Goal: Transaction & Acquisition: Obtain resource

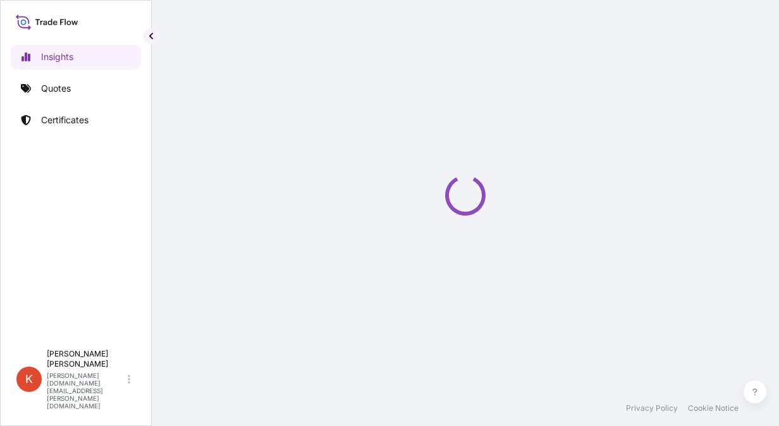
select select "2025"
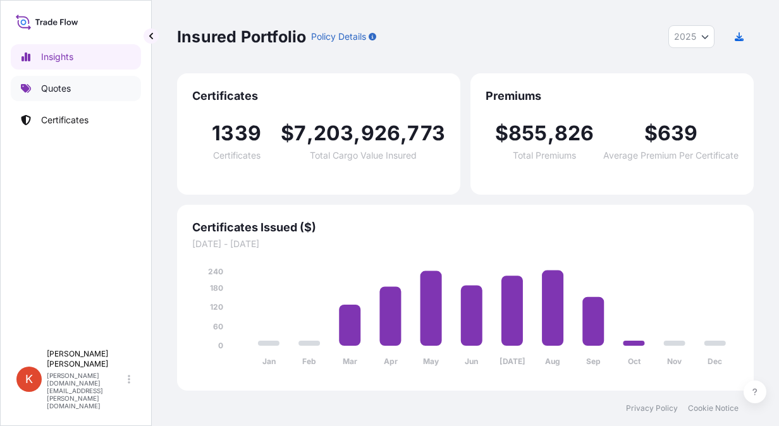
click at [82, 92] on link "Quotes" at bounding box center [76, 88] width 130 height 25
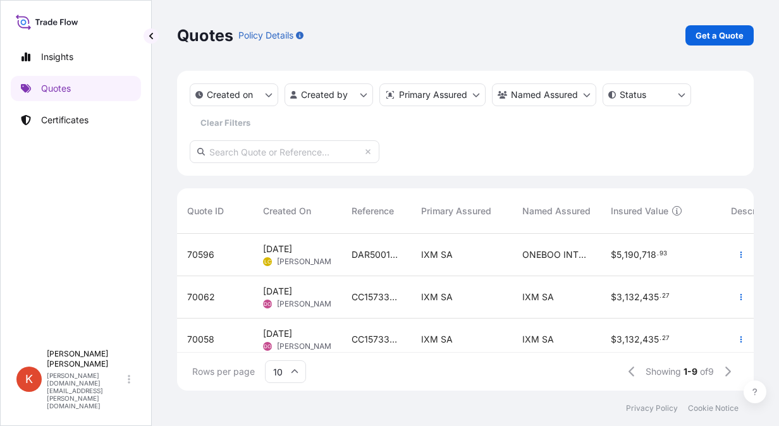
click at [331, 260] on div "[DATE] LC [PERSON_NAME]" at bounding box center [297, 255] width 89 height 42
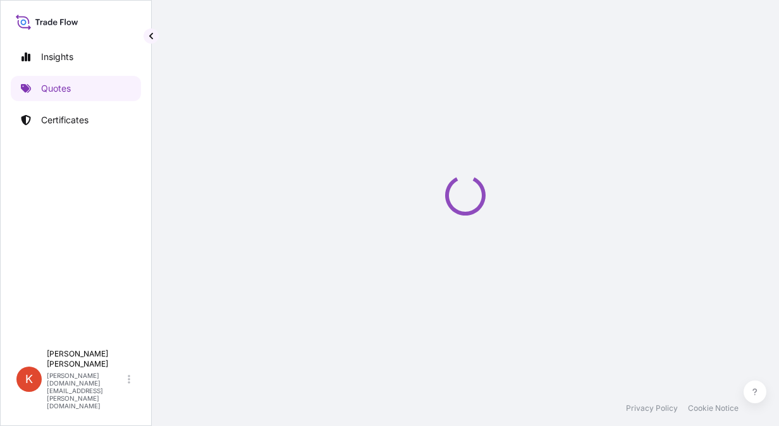
select select "Sea"
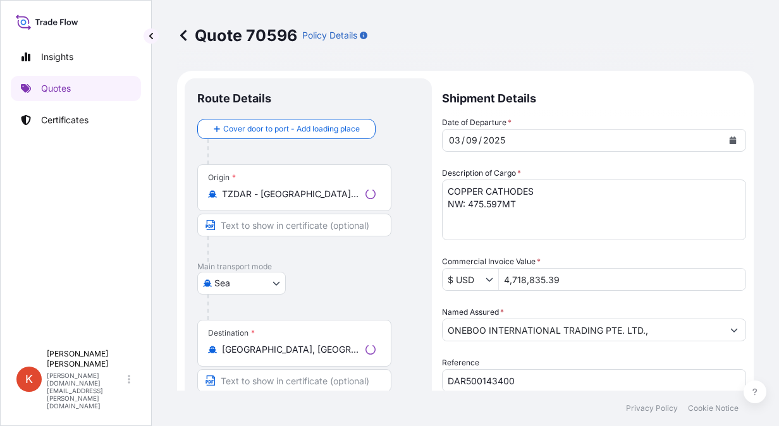
scroll to position [544, 0]
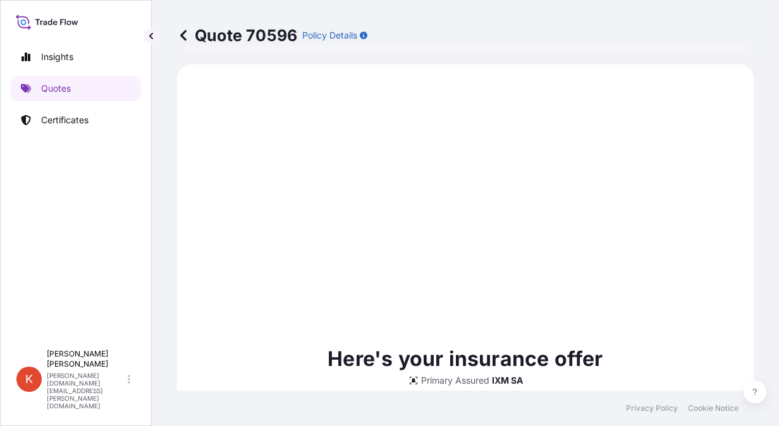
select select "31846"
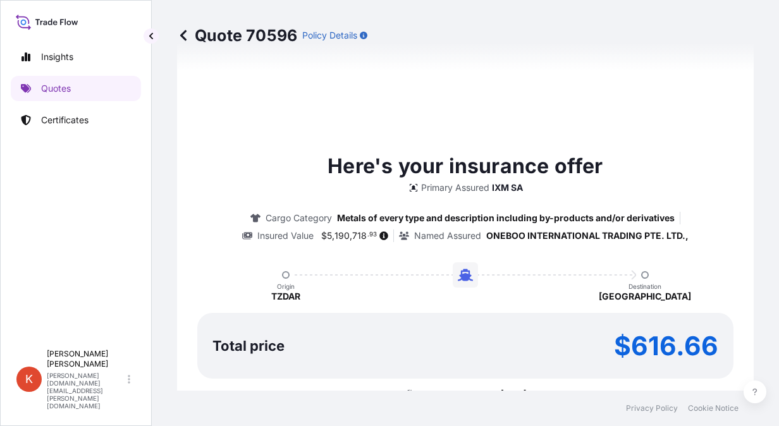
scroll to position [1125, 0]
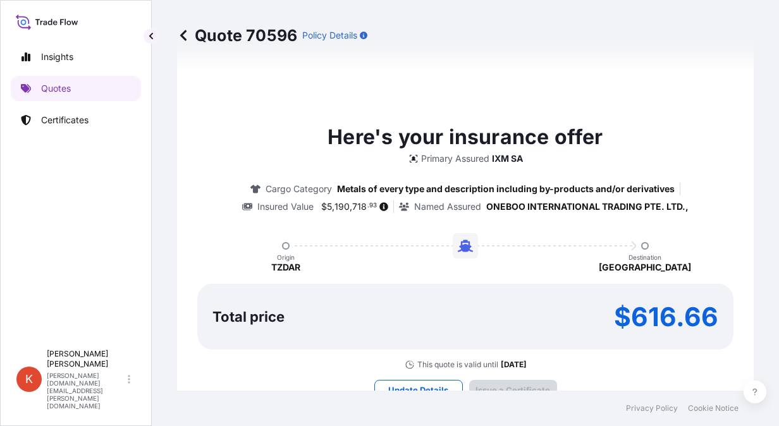
type input "[DATE]"
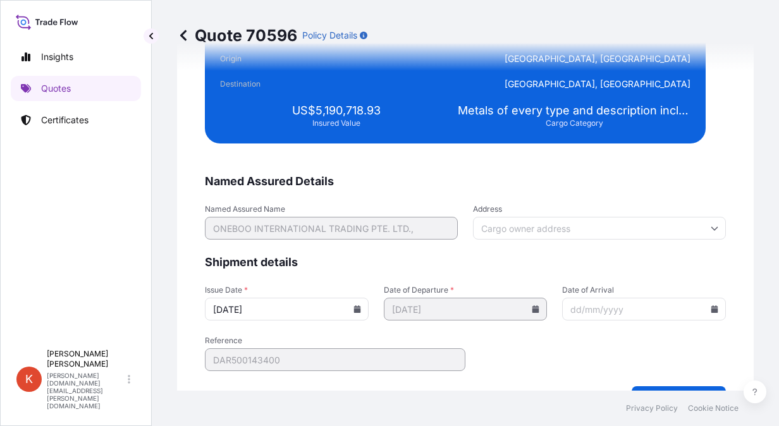
scroll to position [2299, 0]
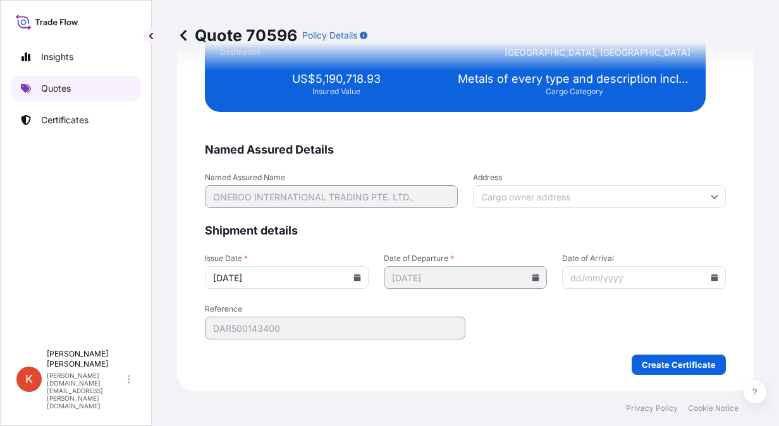
click at [52, 86] on p "Quotes" at bounding box center [56, 88] width 30 height 13
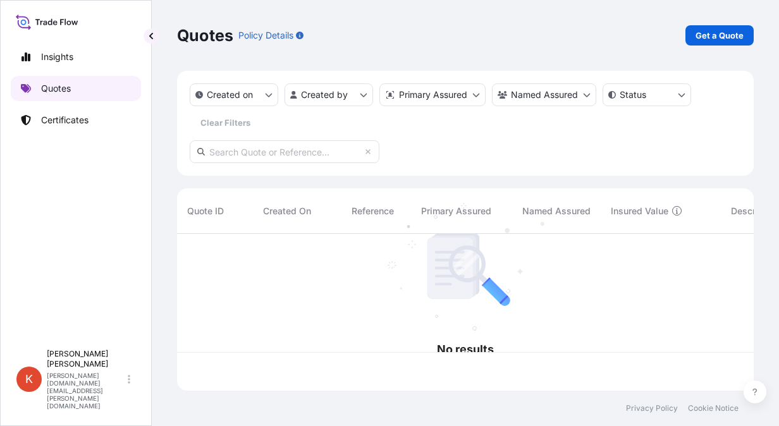
scroll to position [154, 567]
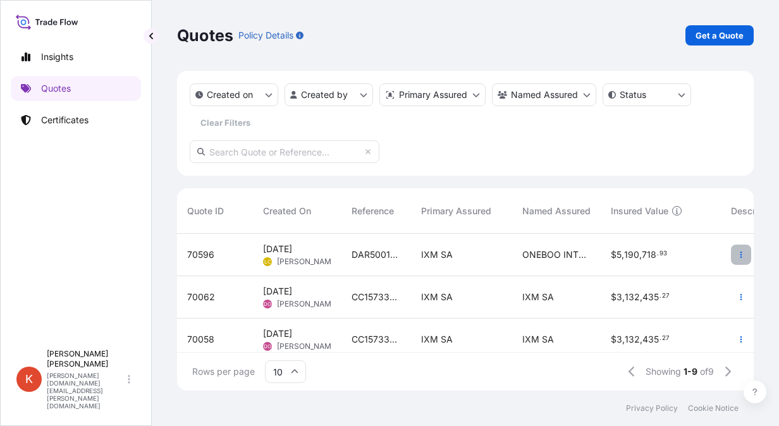
click at [737, 258] on icon "button" at bounding box center [741, 255] width 8 height 8
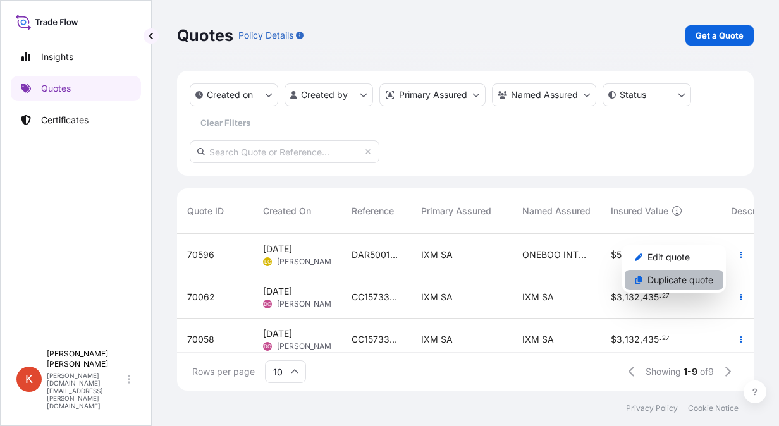
click at [697, 280] on p "Duplicate quote" at bounding box center [681, 280] width 66 height 13
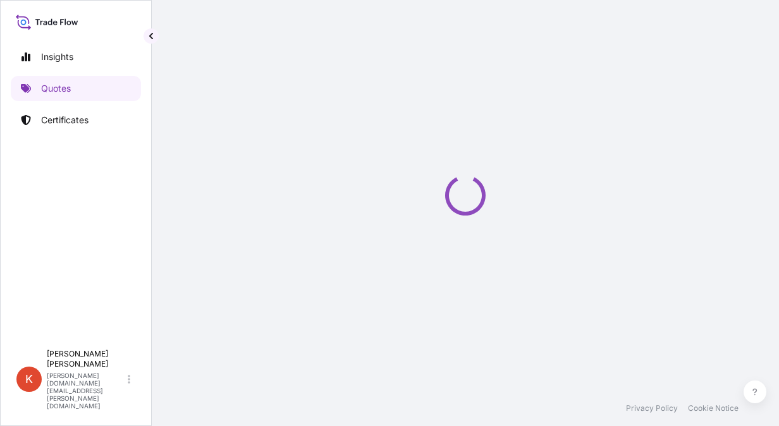
select select "Sea"
select select "31846"
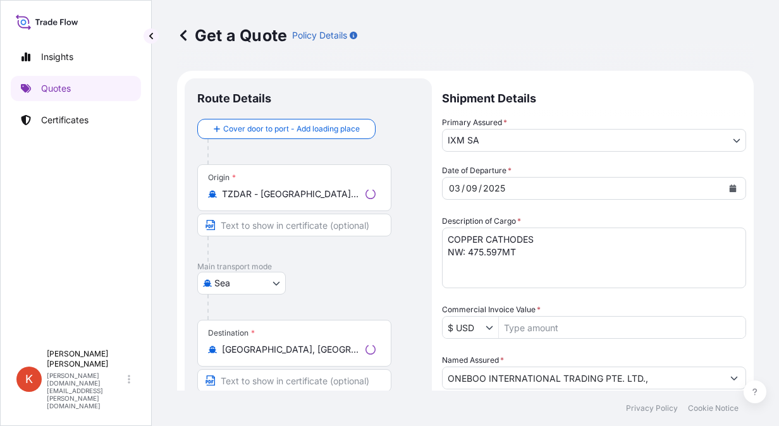
scroll to position [20, 0]
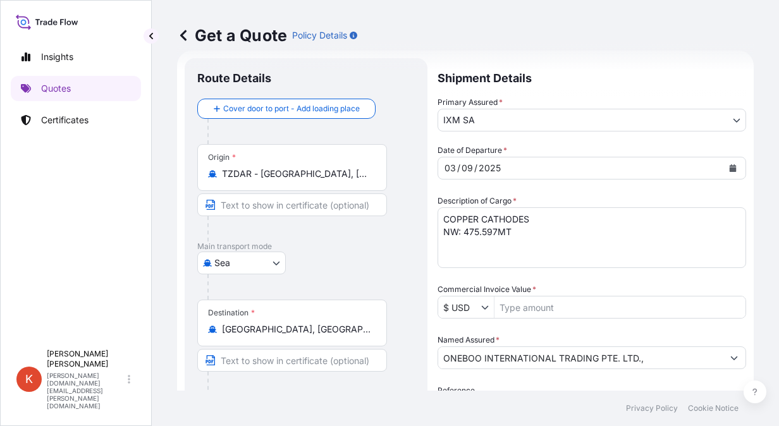
click at [295, 172] on input "TZDAR - [GEOGRAPHIC_DATA], [GEOGRAPHIC_DATA]" at bounding box center [296, 174] width 149 height 13
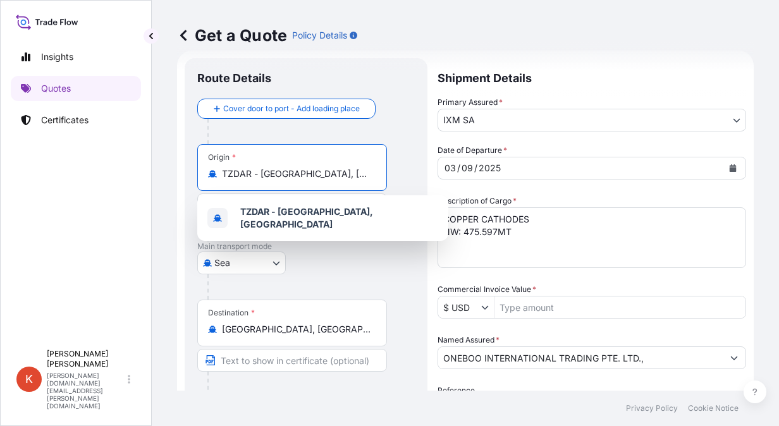
click at [267, 170] on input "TZDAR - [GEOGRAPHIC_DATA], [GEOGRAPHIC_DATA]" at bounding box center [296, 174] width 149 height 13
drag, startPoint x: 369, startPoint y: 174, endPoint x: 176, endPoint y: 159, distance: 194.1
click at [176, 159] on div "Get a Quote Policy Details Route Details Cover door to port - Add loading place…" at bounding box center [465, 195] width 627 height 391
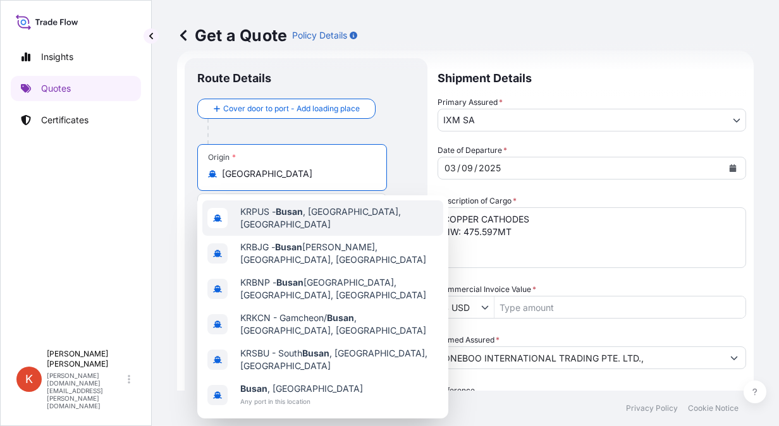
click at [360, 218] on span "KRPUS - [GEOGRAPHIC_DATA] , [GEOGRAPHIC_DATA], [GEOGRAPHIC_DATA]" at bounding box center [339, 218] width 198 height 25
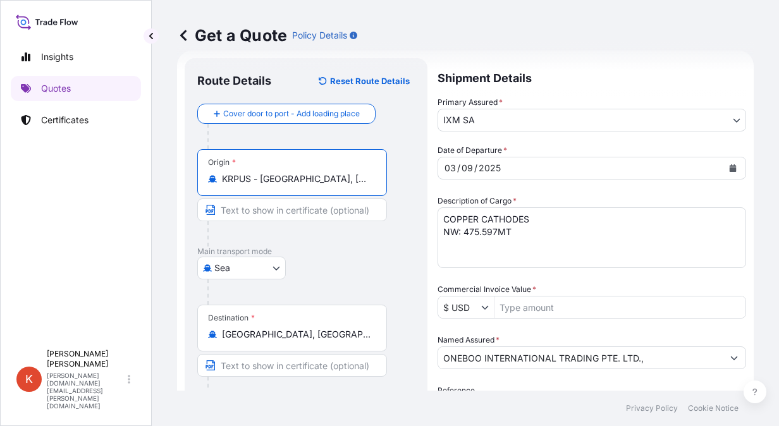
type input "KRPUS - [GEOGRAPHIC_DATA], [GEOGRAPHIC_DATA], [GEOGRAPHIC_DATA]"
click at [315, 261] on div "Sea Air Road Mail / [GEOGRAPHIC_DATA]" at bounding box center [306, 268] width 218 height 23
click at [307, 206] on input "Text to appear on certificate" at bounding box center [292, 210] width 190 height 23
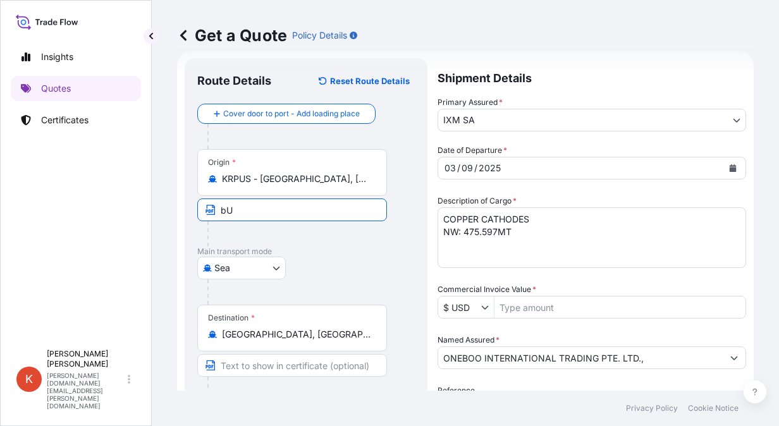
type input "b"
type input "Busan, [GEOGRAPHIC_DATA]"
click at [336, 264] on div "Sea Air Road Mail / [GEOGRAPHIC_DATA]" at bounding box center [306, 268] width 218 height 23
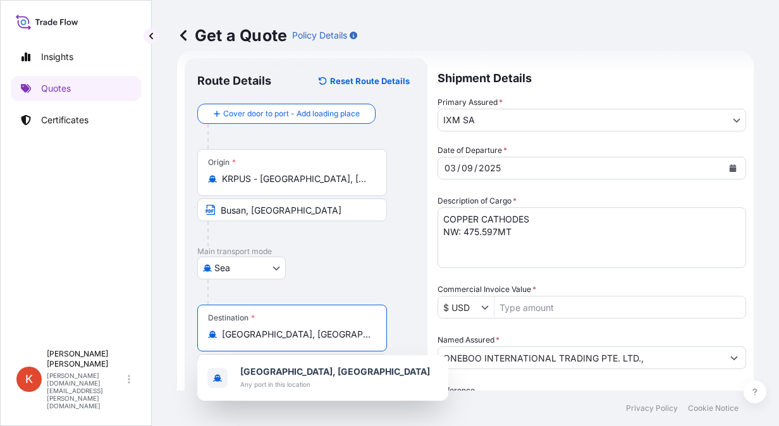
click at [298, 335] on input "[GEOGRAPHIC_DATA], [GEOGRAPHIC_DATA]" at bounding box center [296, 334] width 149 height 13
drag, startPoint x: 298, startPoint y: 335, endPoint x: 166, endPoint y: 334, distance: 132.8
click at [166, 334] on div "Get a Quote Policy Details Route Details Reset Route Details Cover door to port…" at bounding box center [465, 195] width 627 height 391
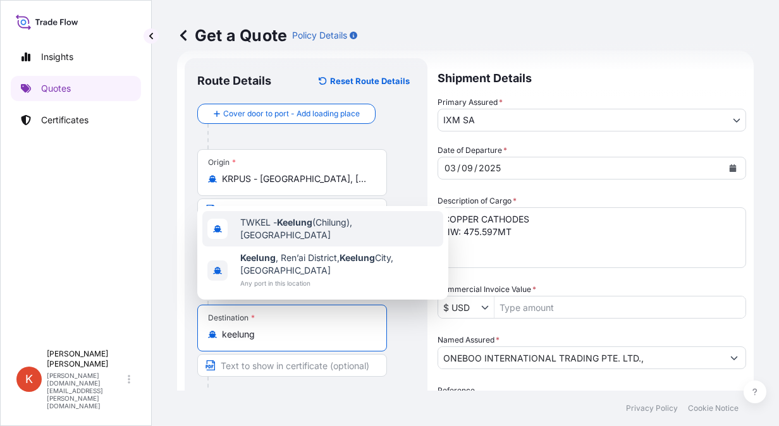
click at [329, 242] on span "TWKEL - Keelung (Chilung), [GEOGRAPHIC_DATA]" at bounding box center [339, 228] width 198 height 25
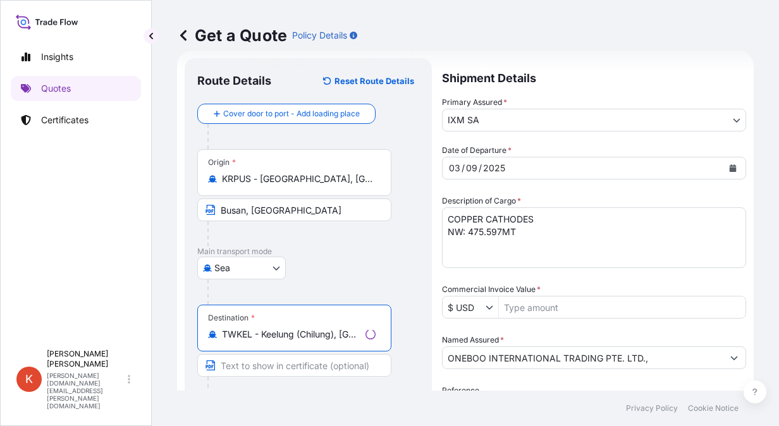
type input "TWKEL - Keelung (Chilung), [GEOGRAPHIC_DATA]"
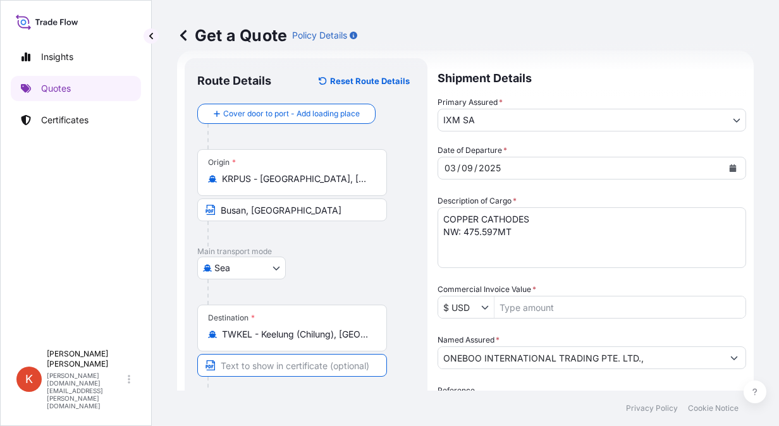
click at [295, 364] on input "Text to appear on certificate" at bounding box center [292, 365] width 190 height 23
type input "Keelung"
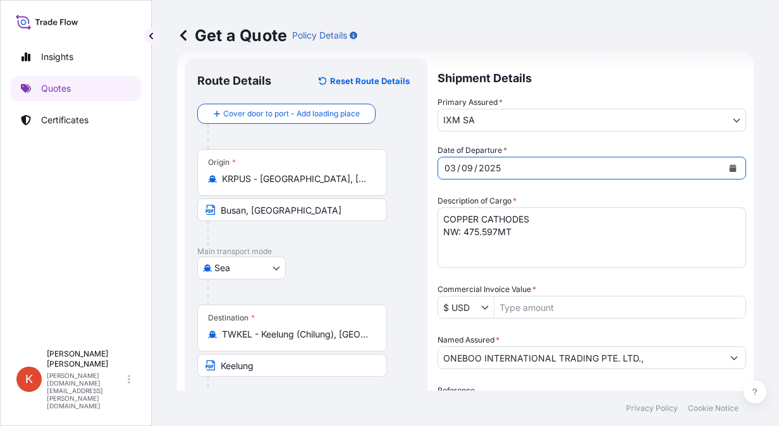
click at [729, 167] on icon "Calendar" at bounding box center [733, 168] width 8 height 8
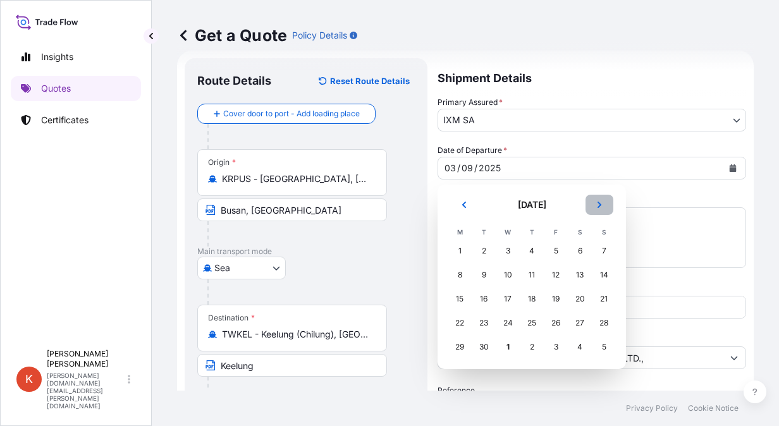
click at [602, 206] on icon "Next" at bounding box center [600, 205] width 8 height 8
click at [460, 275] on div "6" at bounding box center [459, 275] width 23 height 23
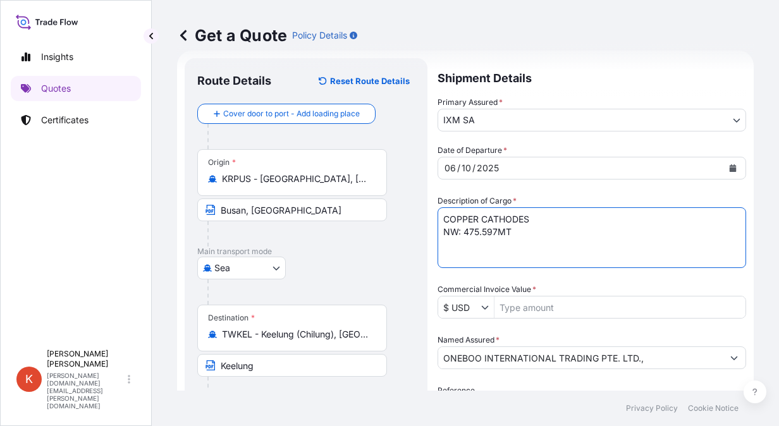
drag, startPoint x: 467, startPoint y: 231, endPoint x: 495, endPoint y: 231, distance: 27.8
click at [495, 231] on textarea "COPPER CATHODES NW: 475.597MT" at bounding box center [592, 237] width 309 height 61
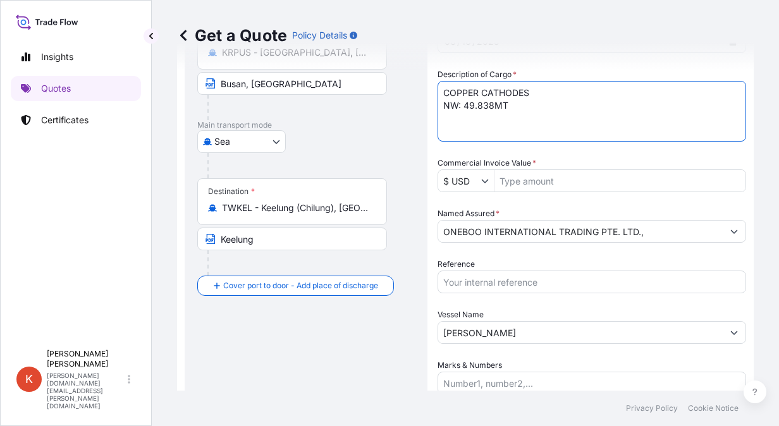
type textarea "COPPER CATHODES NW: 49.838MT"
click at [552, 187] on input "Commercial Invoice Value *" at bounding box center [620, 180] width 251 height 23
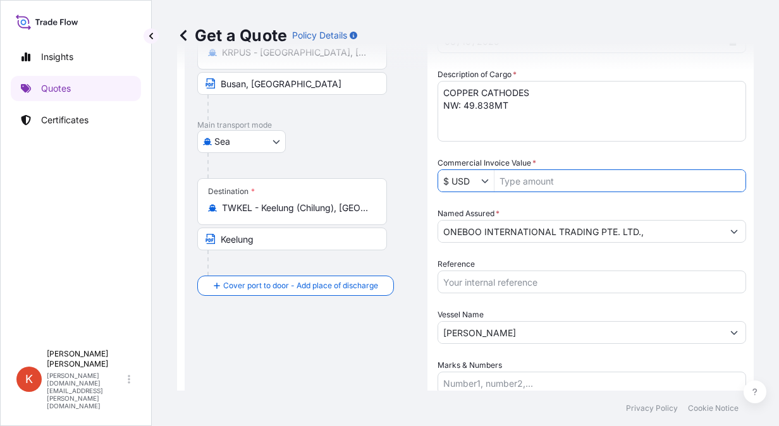
paste input "563376.23"
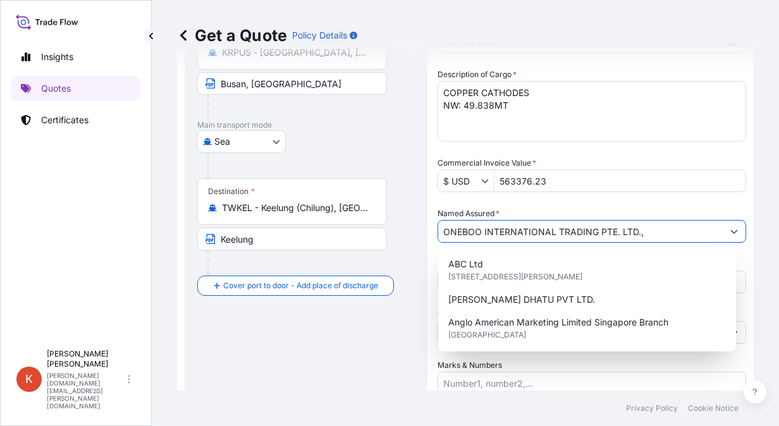
type input "563,376.23"
drag, startPoint x: 660, startPoint y: 233, endPoint x: 420, endPoint y: 233, distance: 240.3
click at [420, 233] on form "Route Details Reset Route Details Cover door to port - Add loading place Place …" at bounding box center [465, 210] width 577 height 572
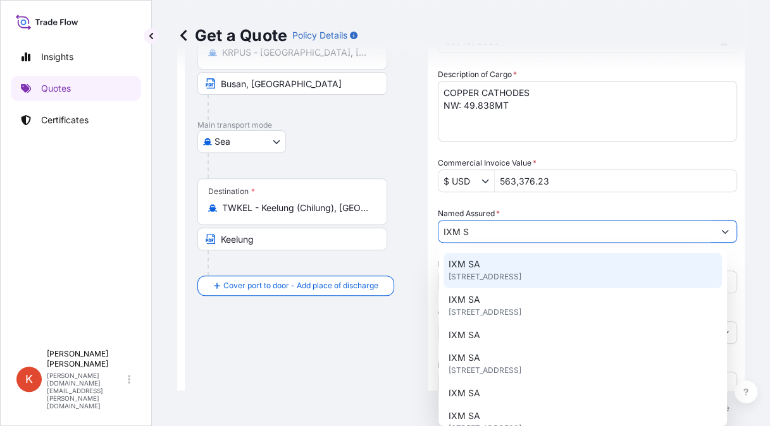
click at [521, 270] on div "IXM SA [STREET_ADDRESS]" at bounding box center [582, 270] width 278 height 35
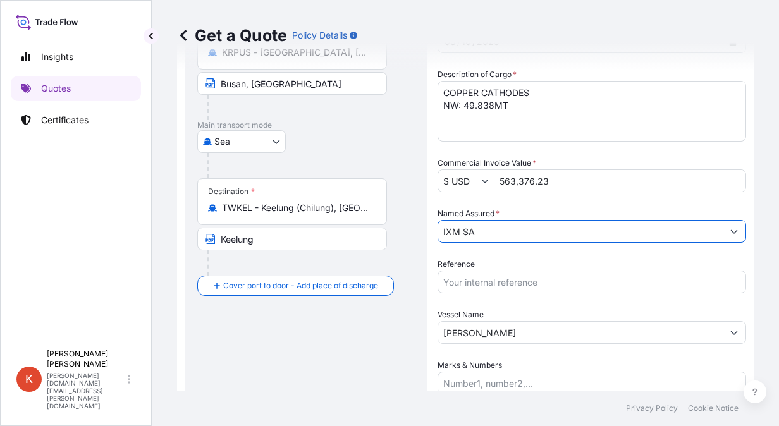
scroll to position [252, 0]
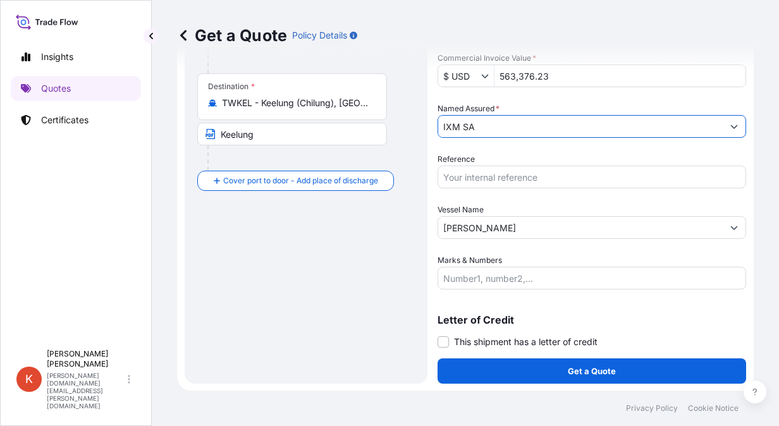
type input "IXM SA"
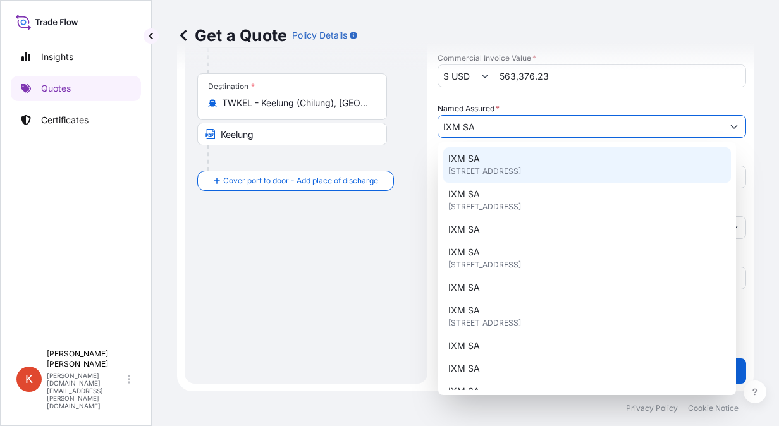
click at [400, 239] on div "Route Details Reset Route Details Cover door to port - Add loading place Place …" at bounding box center [306, 105] width 218 height 532
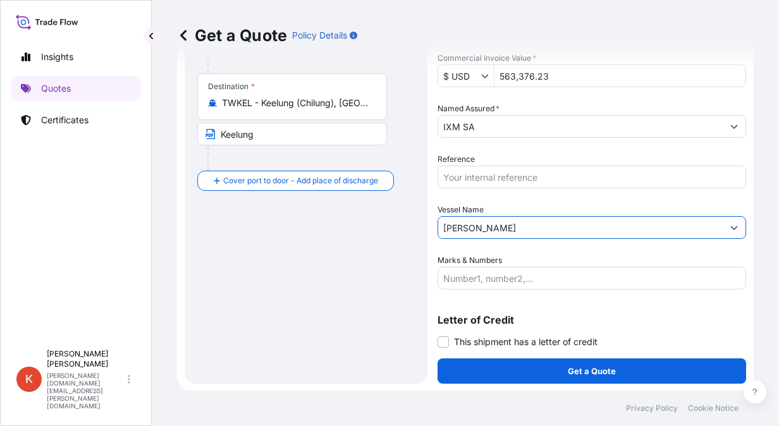
drag, startPoint x: 506, startPoint y: 224, endPoint x: 434, endPoint y: 216, distance: 72.6
click at [434, 216] on form "Route Details Reset Route Details Cover door to port - Add loading place Place …" at bounding box center [465, 105] width 577 height 572
paste input "[GEOGRAPHIC_DATA] 117S"
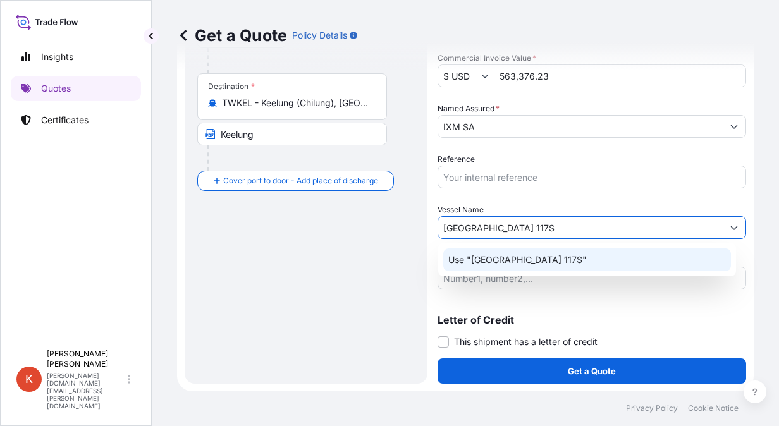
click at [529, 259] on p "Use "[GEOGRAPHIC_DATA] 117S"" at bounding box center [517, 260] width 138 height 13
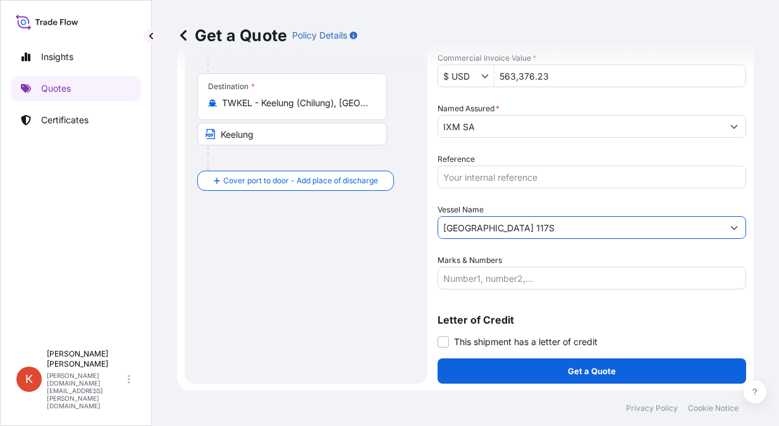
type input "[GEOGRAPHIC_DATA] 117S"
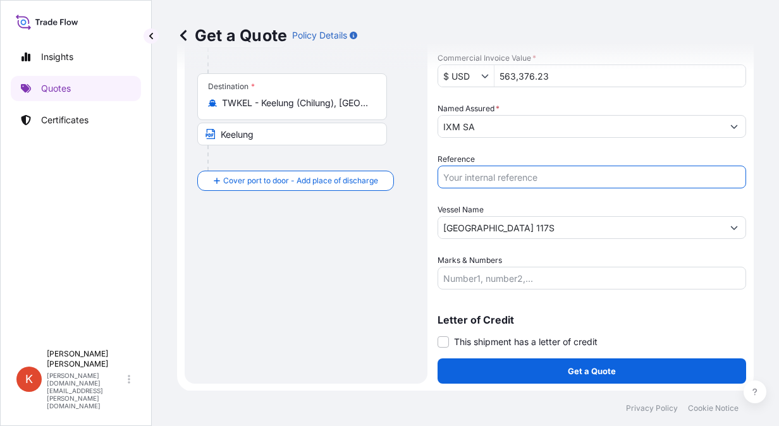
click at [481, 176] on input "Reference" at bounding box center [592, 177] width 309 height 23
paste input "S101.08720/100"
type input "S101.08720/100"
click at [415, 289] on div "Route Details Reset Route Details Cover door to port - Add loading place Place …" at bounding box center [306, 105] width 243 height 557
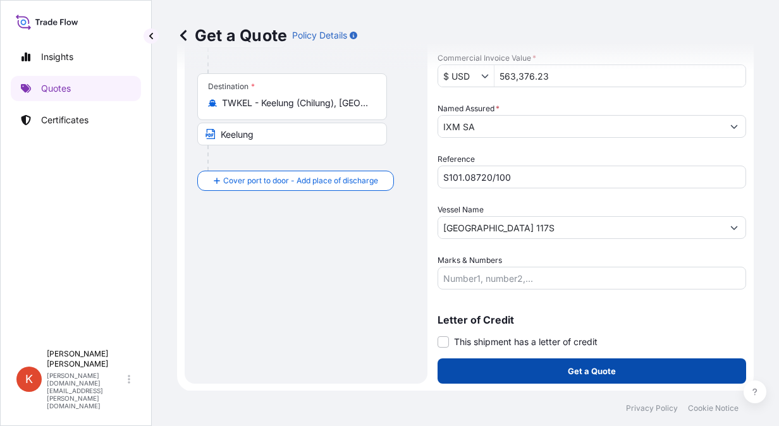
click at [603, 366] on p "Get a Quote" at bounding box center [592, 371] width 48 height 13
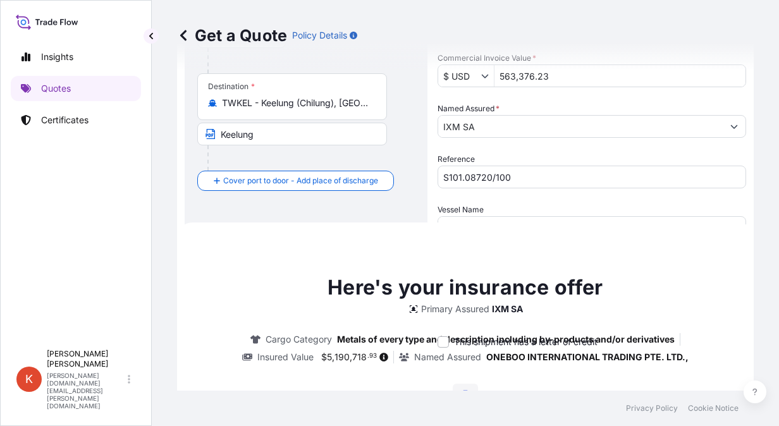
scroll to position [411, 0]
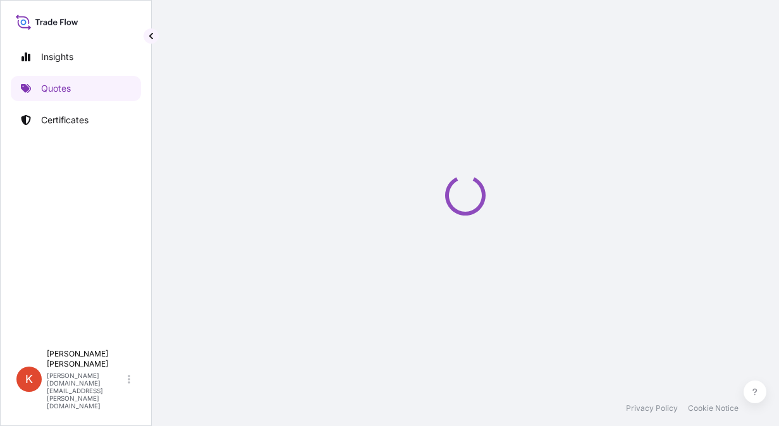
select select "Sea"
select select "31846"
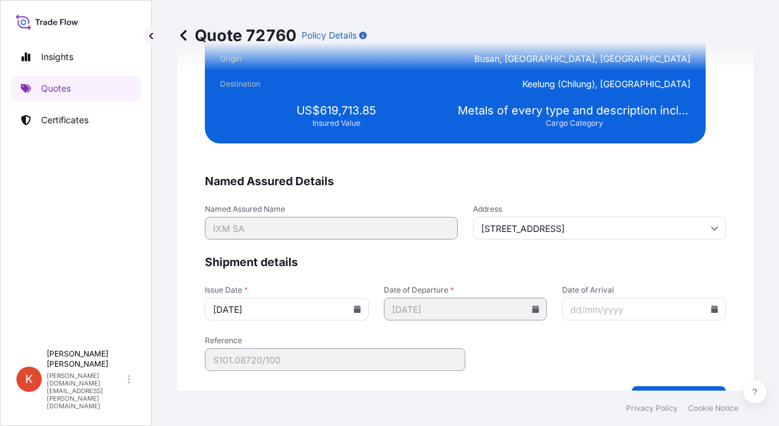
scroll to position [2299, 0]
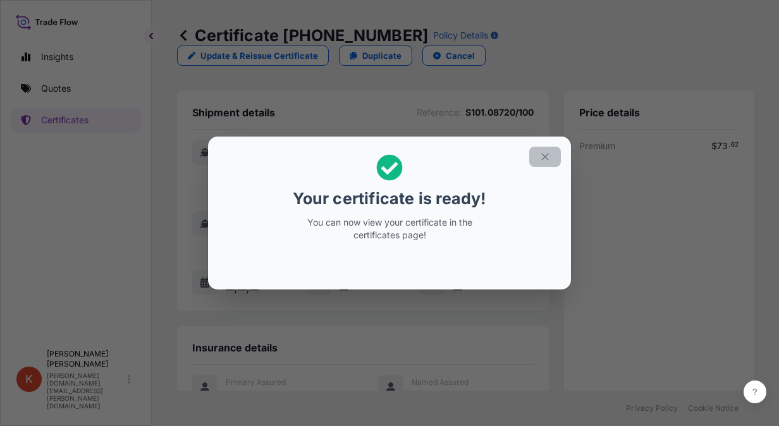
click at [548, 157] on icon "button" at bounding box center [544, 156] width 11 height 11
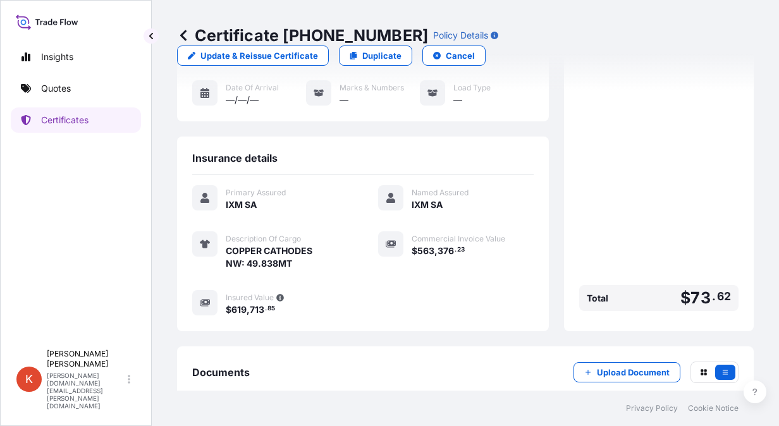
scroll to position [249, 0]
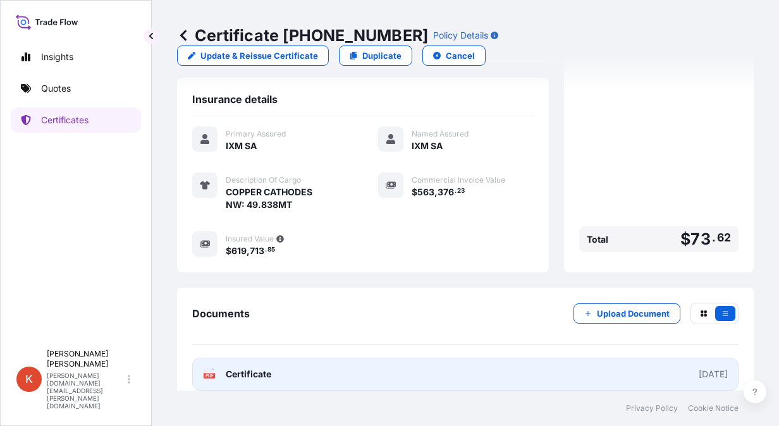
click at [252, 368] on span "Certificate" at bounding box center [249, 374] width 46 height 13
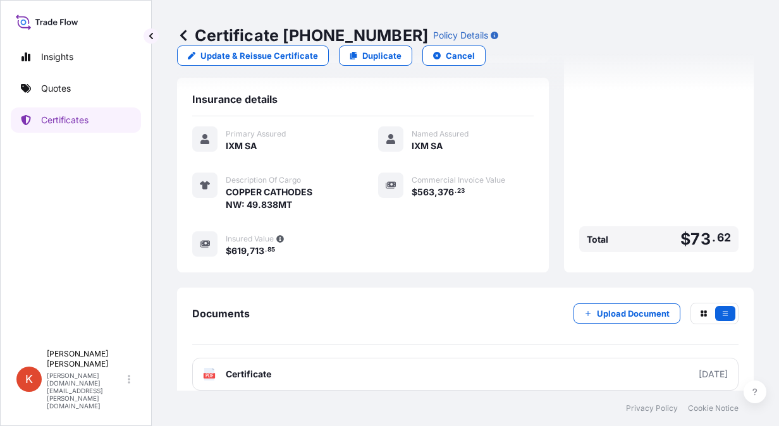
scroll to position [0, 0]
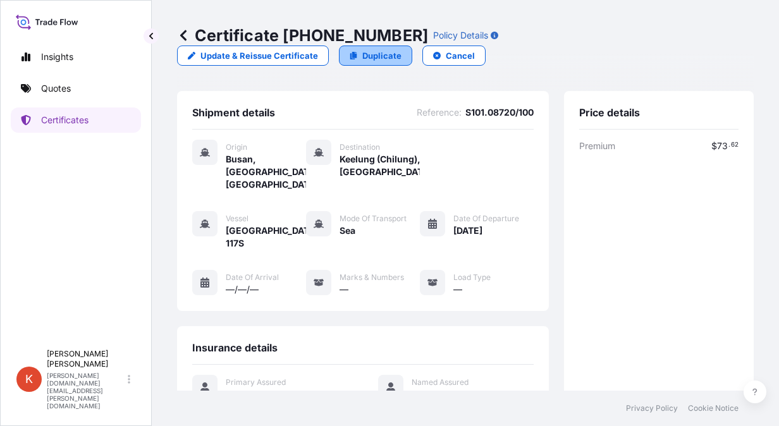
click at [364, 52] on p "Duplicate" at bounding box center [381, 55] width 39 height 13
select select "Sea"
select select "31846"
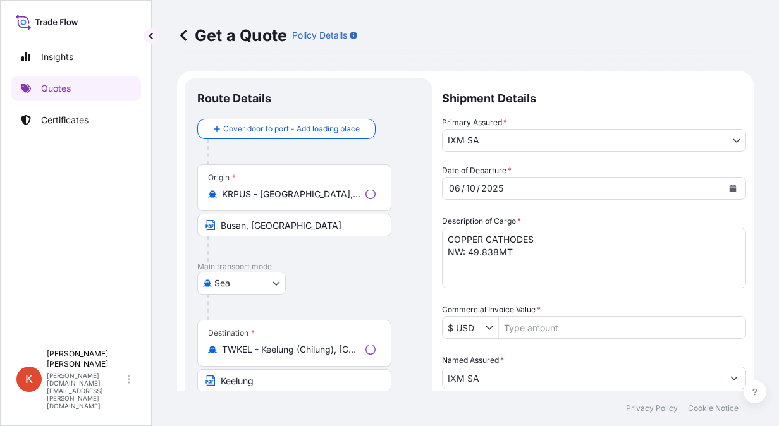
scroll to position [20, 0]
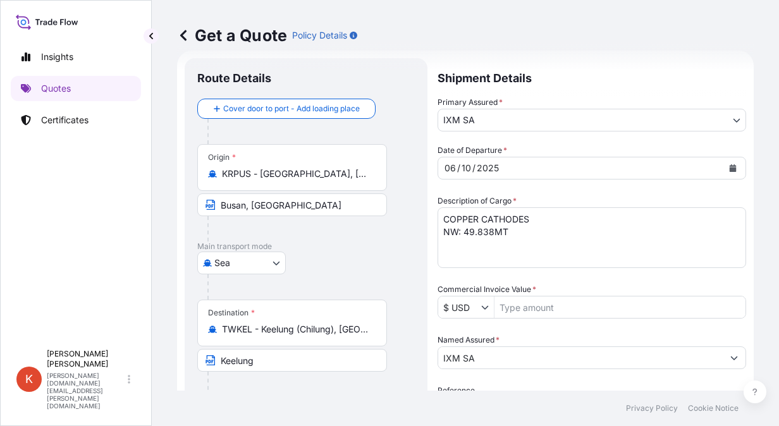
click at [283, 175] on input "KRPUS - [GEOGRAPHIC_DATA], [GEOGRAPHIC_DATA], [GEOGRAPHIC_DATA]" at bounding box center [296, 174] width 149 height 13
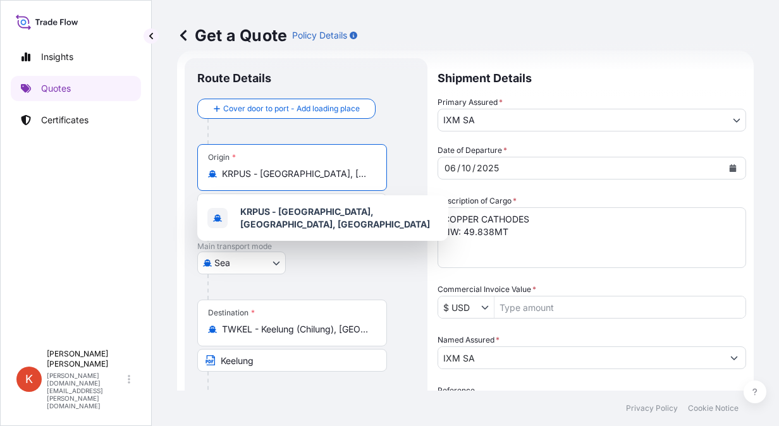
drag, startPoint x: 359, startPoint y: 176, endPoint x: 192, endPoint y: 169, distance: 167.1
click at [192, 169] on div "Route Details Cover door to port - Add loading place Place of loading Road / [G…" at bounding box center [306, 336] width 243 height 557
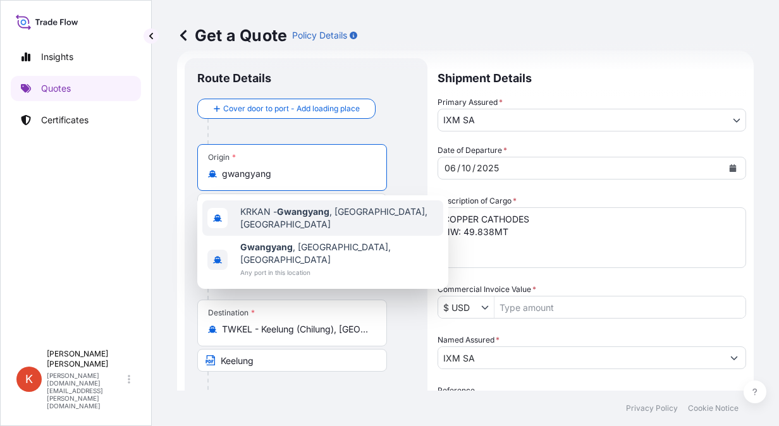
click at [337, 230] on div "KRKAN - [GEOGRAPHIC_DATA] , [GEOGRAPHIC_DATA], [GEOGRAPHIC_DATA]" at bounding box center [322, 217] width 241 height 35
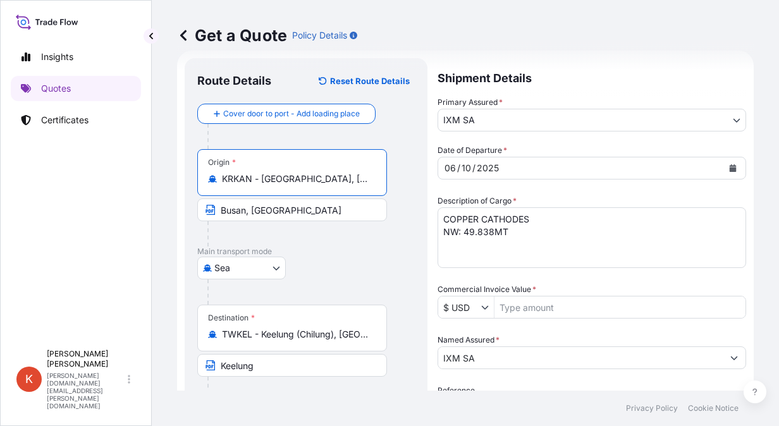
type input "KRKAN - [GEOGRAPHIC_DATA], [GEOGRAPHIC_DATA], [GEOGRAPHIC_DATA]"
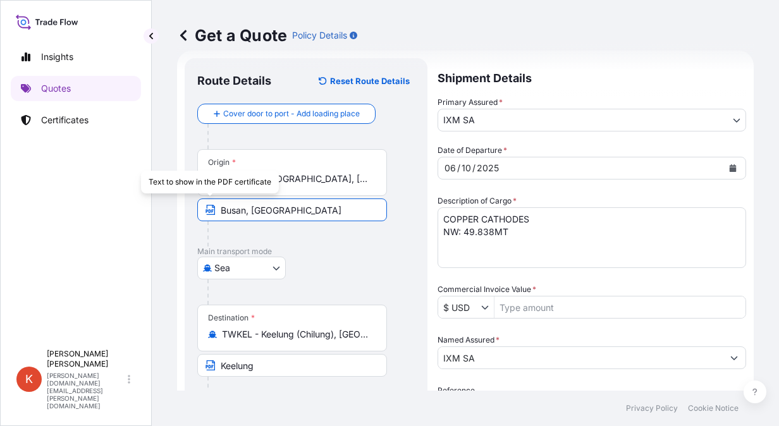
drag, startPoint x: 245, startPoint y: 210, endPoint x: 202, endPoint y: 206, distance: 42.6
click at [202, 206] on input "Busan, [GEOGRAPHIC_DATA]" at bounding box center [292, 210] width 190 height 23
type input "[GEOGRAPHIC_DATA], [GEOGRAPHIC_DATA]"
click at [344, 280] on div at bounding box center [310, 292] width 207 height 25
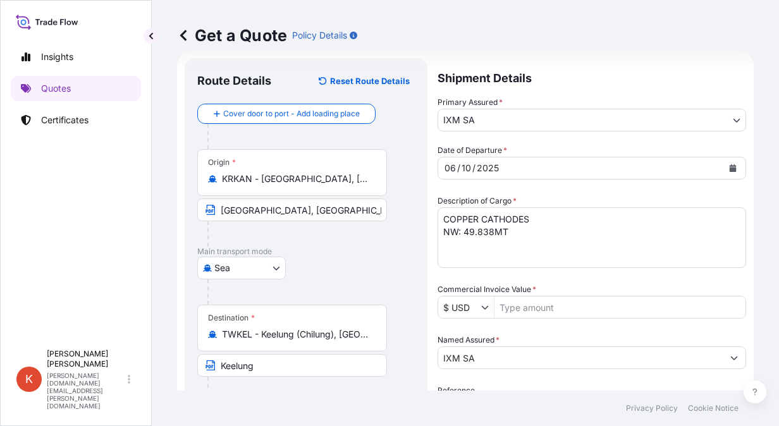
click at [250, 207] on input "[GEOGRAPHIC_DATA], [GEOGRAPHIC_DATA]" at bounding box center [292, 210] width 190 height 23
click at [365, 267] on div "Sea Air Road Mail / [GEOGRAPHIC_DATA]" at bounding box center [306, 268] width 218 height 23
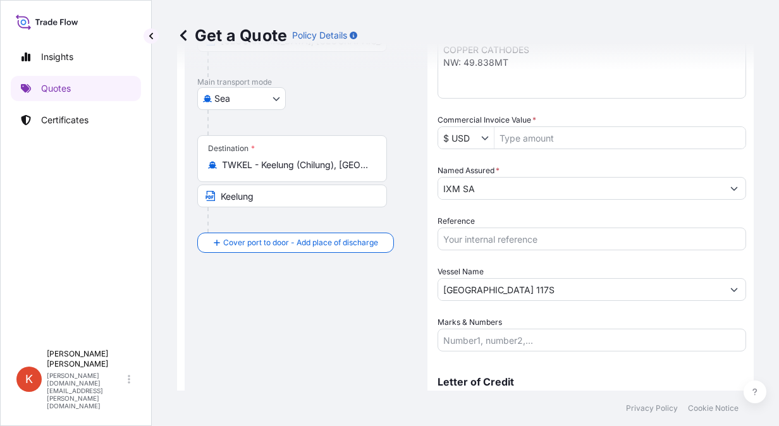
scroll to position [0, 0]
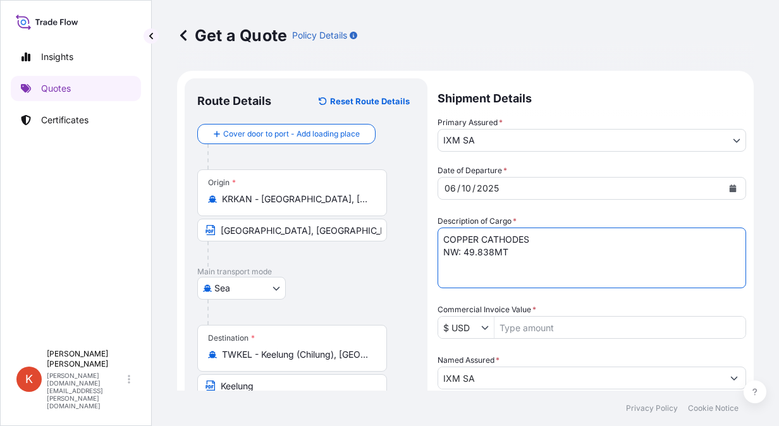
drag, startPoint x: 465, startPoint y: 250, endPoint x: 491, endPoint y: 256, distance: 26.5
click at [491, 256] on textarea "COPPER CATHODES NW: 49.838MT" at bounding box center [592, 258] width 309 height 61
paste textarea "205.774"
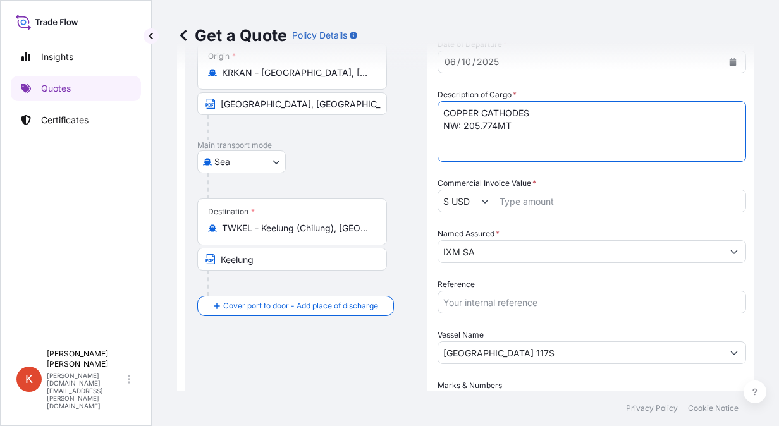
type textarea "COPPER CATHODES NW: 205.774MT"
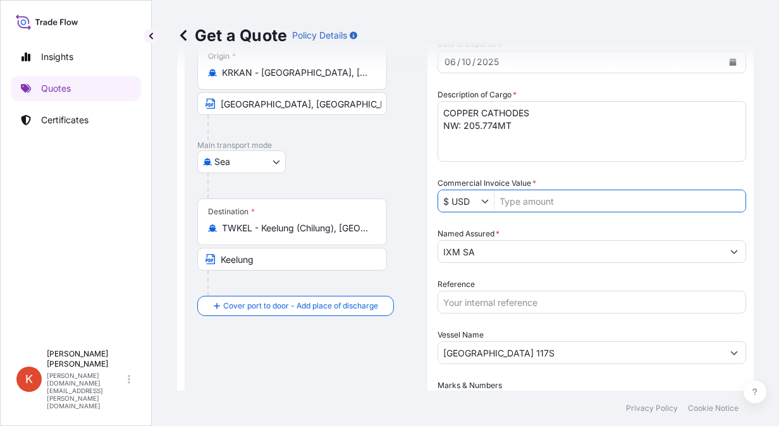
click at [522, 203] on input "Commercial Invoice Value *" at bounding box center [620, 201] width 251 height 23
paste input "2326100.16"
type input "2,326,100.16"
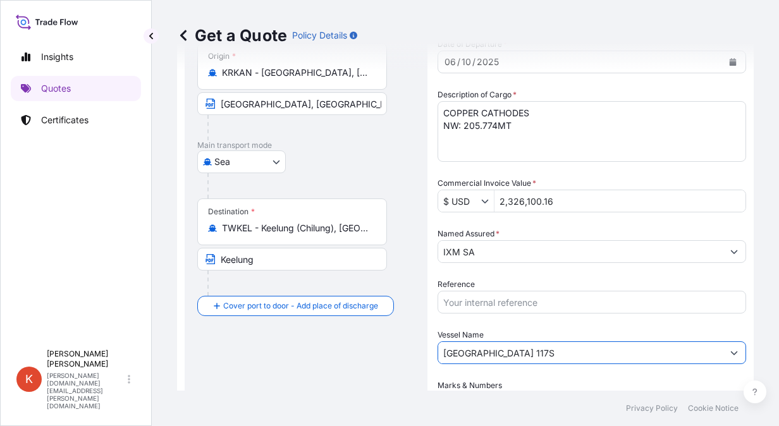
drag, startPoint x: 573, startPoint y: 350, endPoint x: 398, endPoint y: 346, distance: 174.6
click at [398, 346] on form "Route Details Reset Route Details Cover door to port - Add loading place Place …" at bounding box center [465, 230] width 577 height 572
paste input "KMTC KEELUNG 2512"
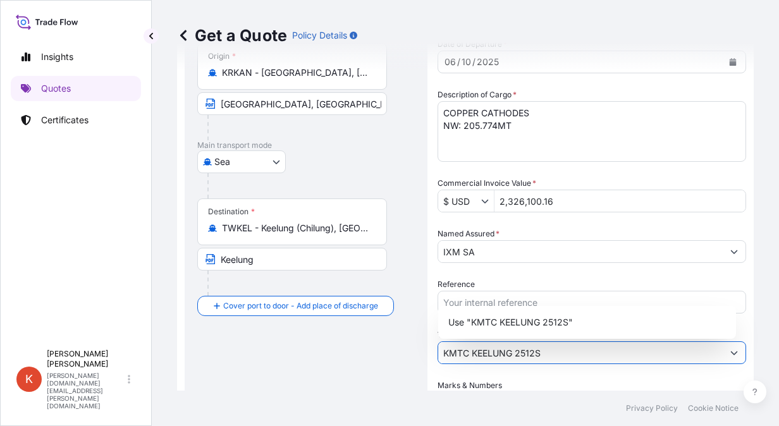
scroll to position [190, 0]
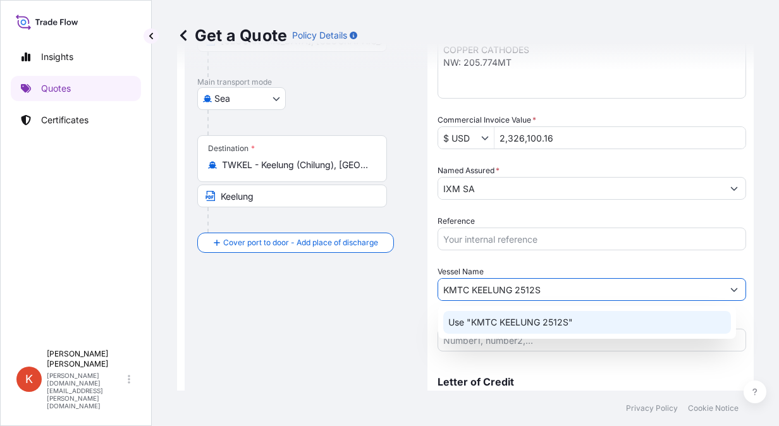
click at [559, 320] on p "Use "KMTC KEELUNG 2512S"" at bounding box center [510, 322] width 125 height 13
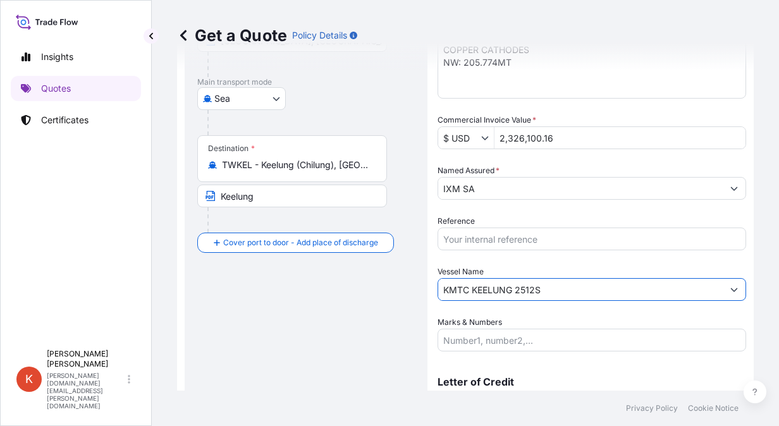
scroll to position [252, 0]
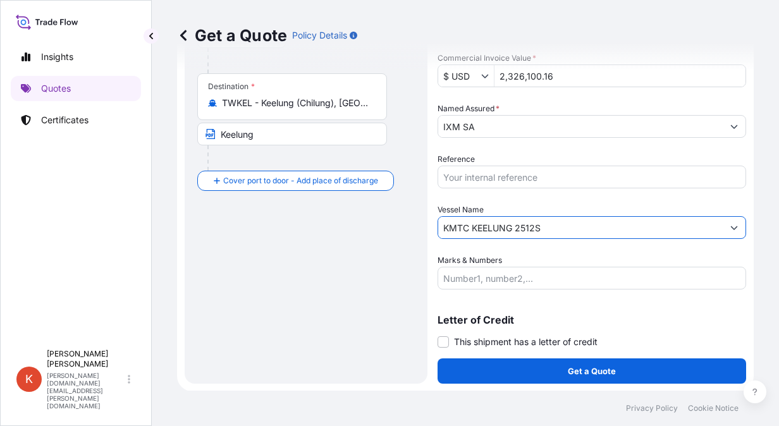
type input "KMTC KEELUNG 2512S"
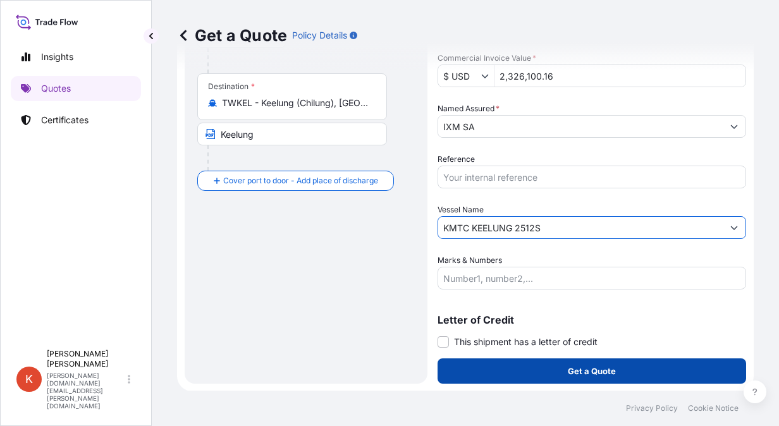
click at [548, 372] on button "Get a Quote" at bounding box center [592, 371] width 309 height 25
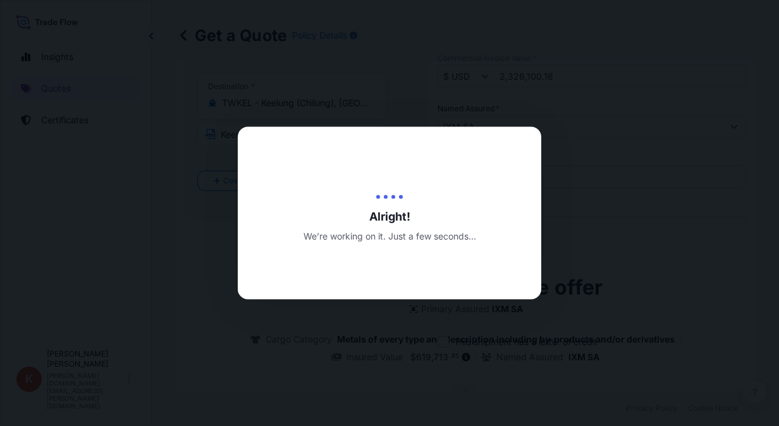
type input "[DATE]"
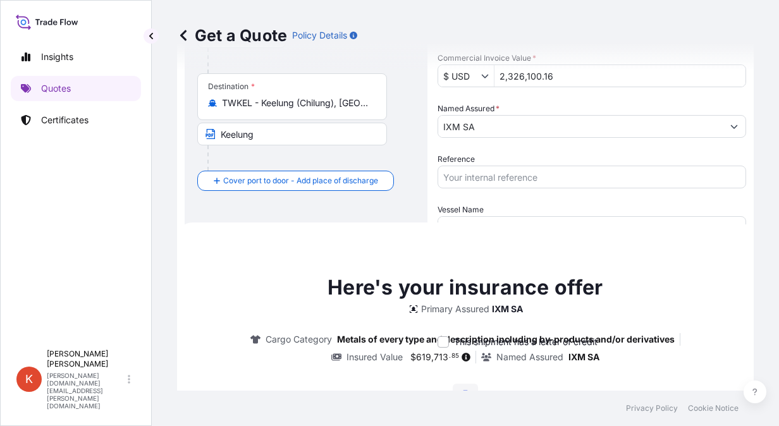
scroll to position [411, 0]
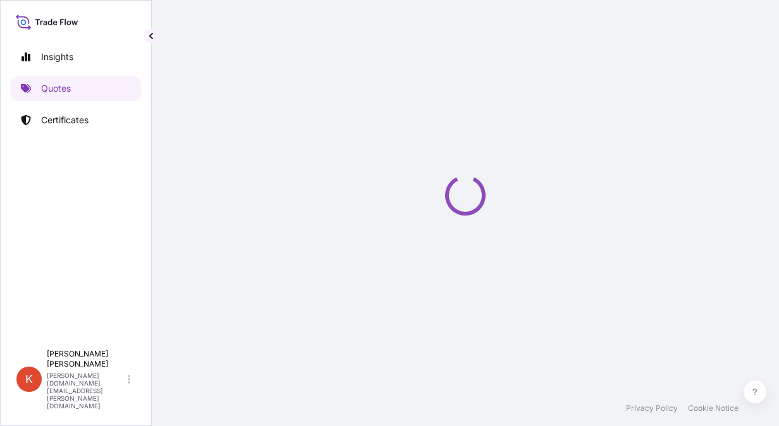
select select "Sea"
select select "31846"
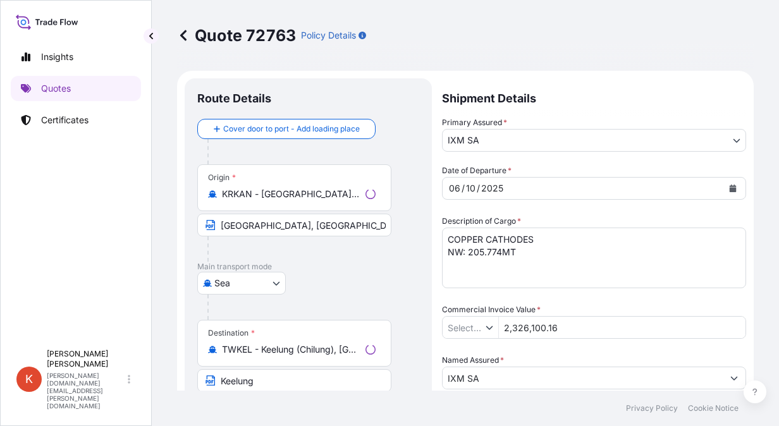
type input "$ USD"
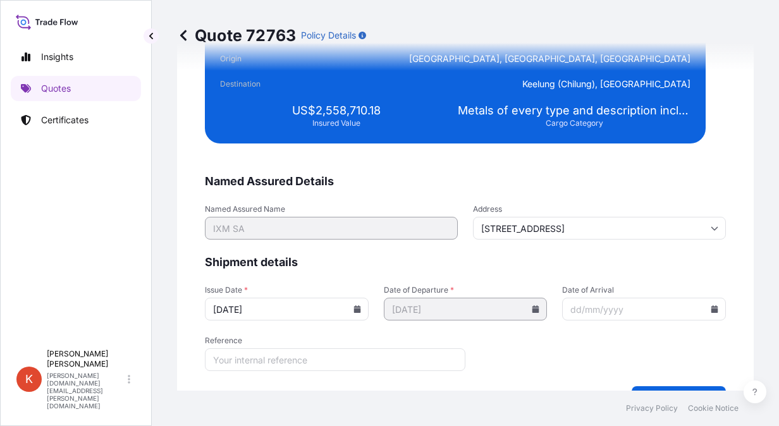
scroll to position [2299, 0]
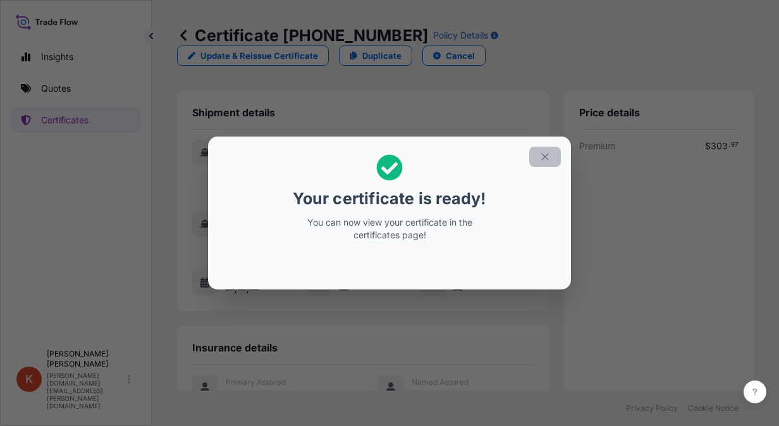
click at [549, 156] on icon "button" at bounding box center [544, 156] width 11 height 11
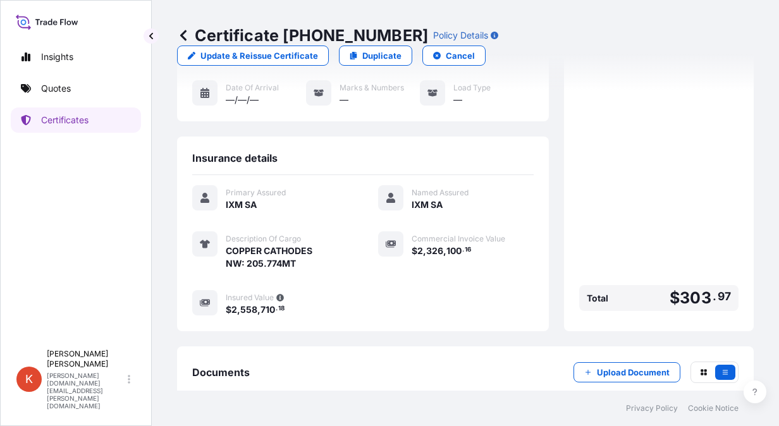
scroll to position [249, 0]
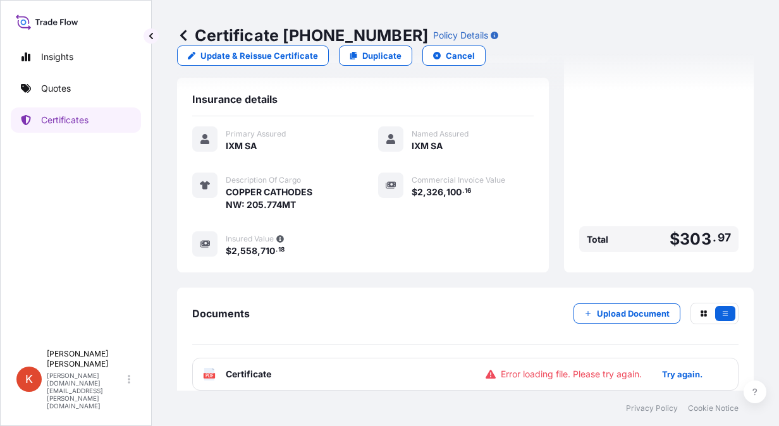
click at [258, 368] on span "Certificate" at bounding box center [249, 374] width 46 height 13
click at [673, 368] on p "Try again." at bounding box center [682, 374] width 40 height 13
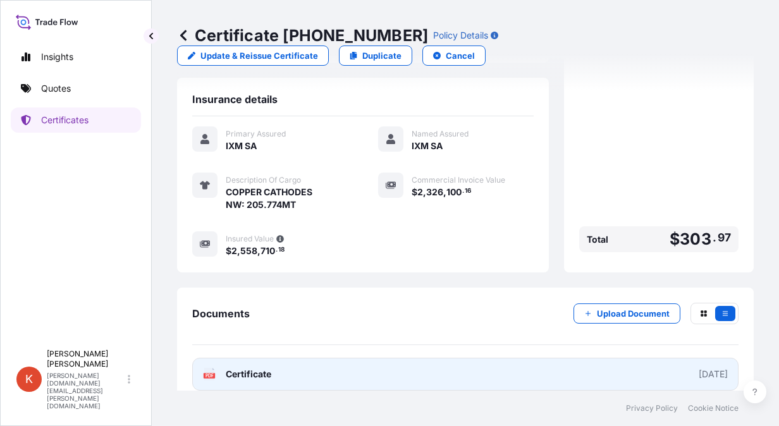
click at [262, 368] on span "Certificate" at bounding box center [249, 374] width 46 height 13
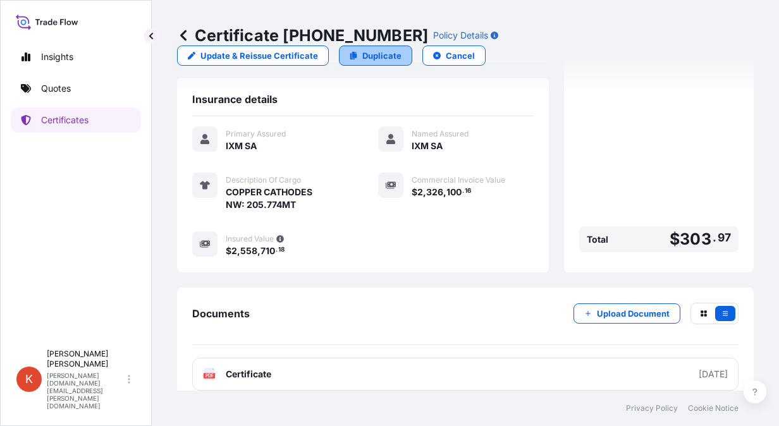
click at [385, 59] on p "Duplicate" at bounding box center [381, 55] width 39 height 13
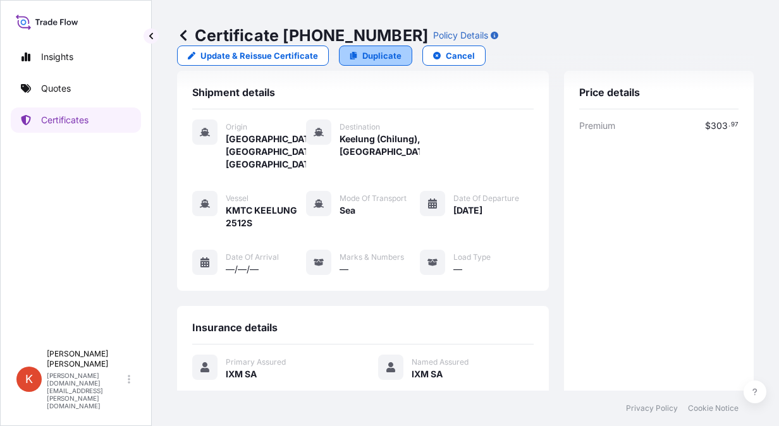
select select "Sea"
select select "31846"
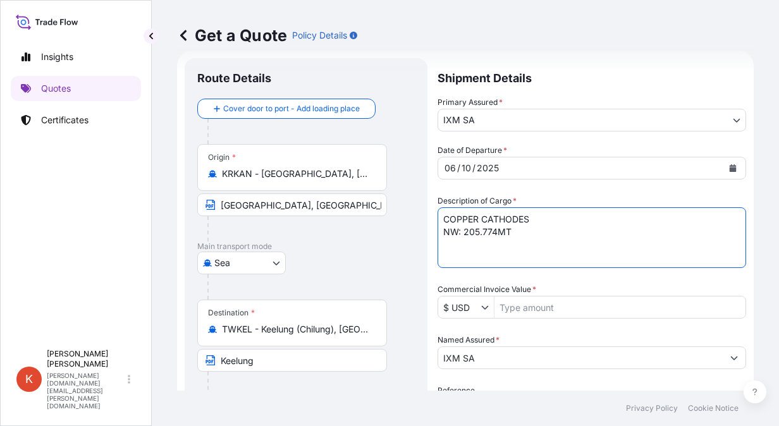
drag, startPoint x: 469, startPoint y: 231, endPoint x: 498, endPoint y: 234, distance: 28.6
click at [498, 234] on textarea "COPPER CATHODES NW: 205.774MT" at bounding box center [592, 237] width 309 height 61
type textarea "COPPER CATHODES NW: 248.874MT"
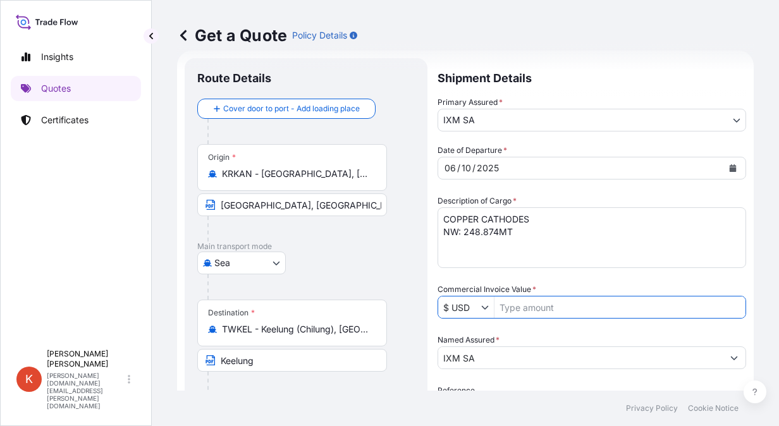
click at [521, 304] on input "Commercial Invoice Value *" at bounding box center [620, 307] width 251 height 23
paste input "2813309.03"
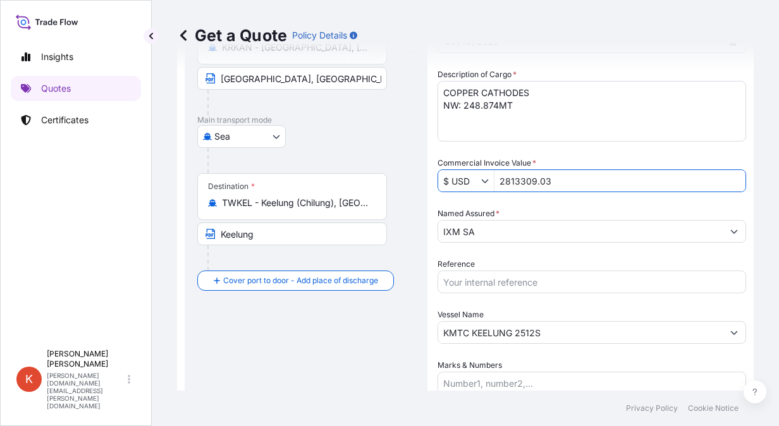
scroll to position [252, 0]
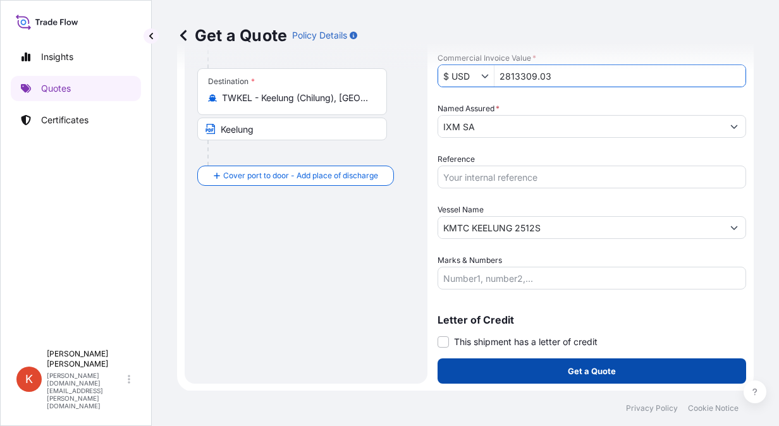
type input "2,813,309.03"
click at [583, 368] on p "Get a Quote" at bounding box center [592, 371] width 48 height 13
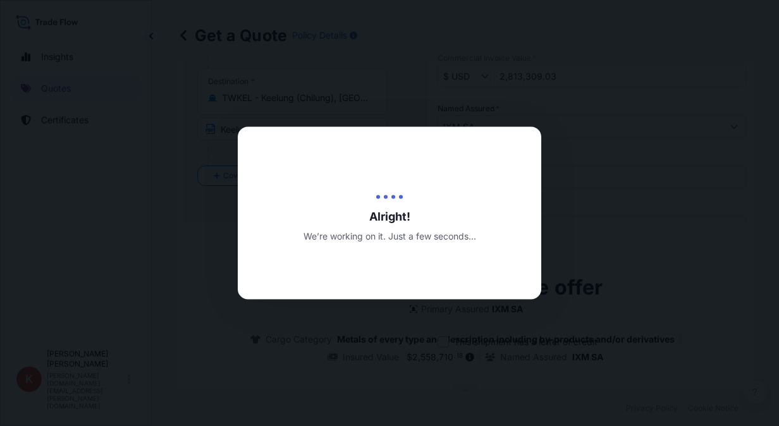
type input "[DATE]"
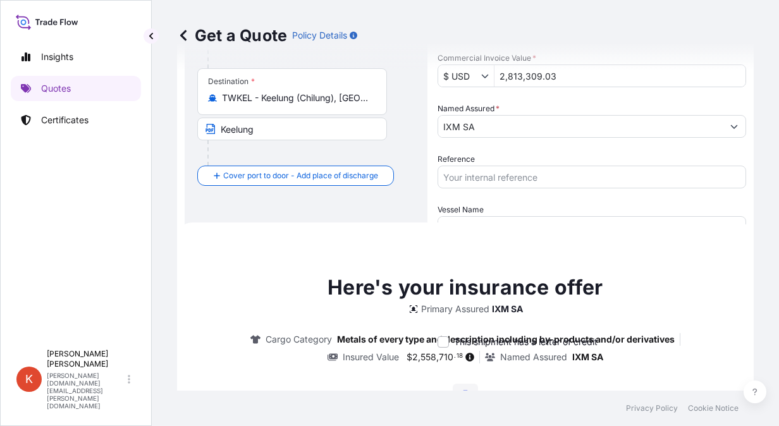
scroll to position [411, 0]
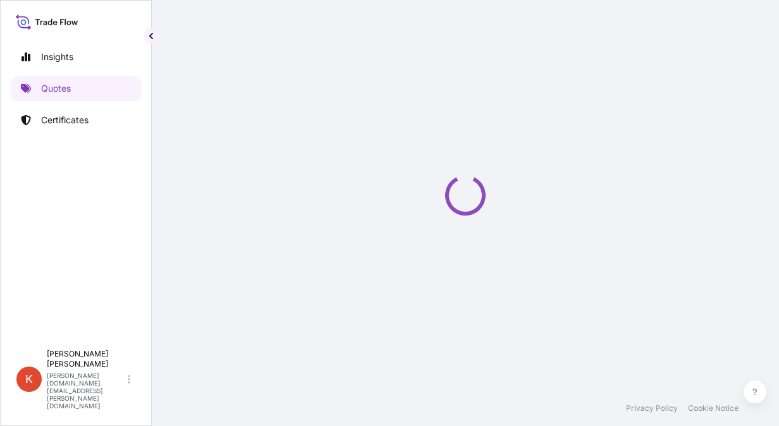
select select "Sea"
select select "31846"
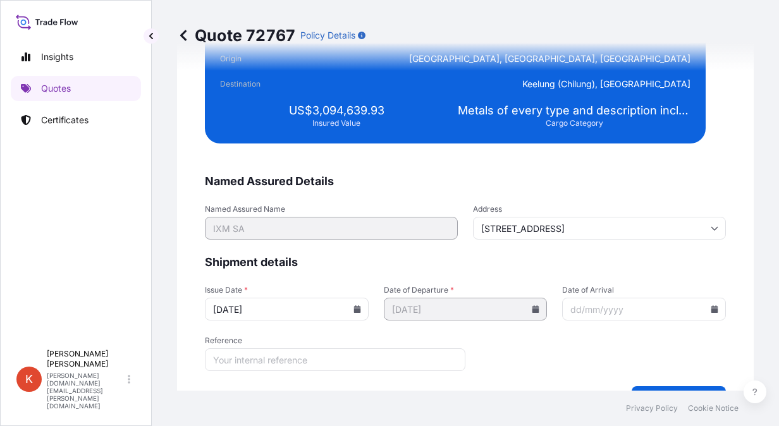
scroll to position [2299, 0]
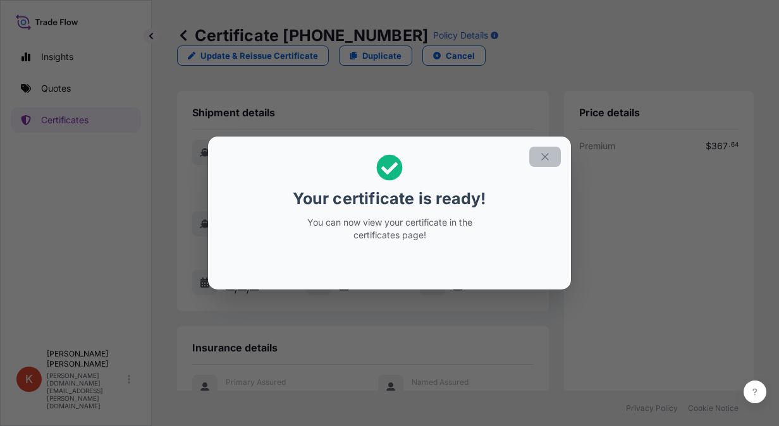
click at [543, 154] on icon "button" at bounding box center [544, 156] width 7 height 7
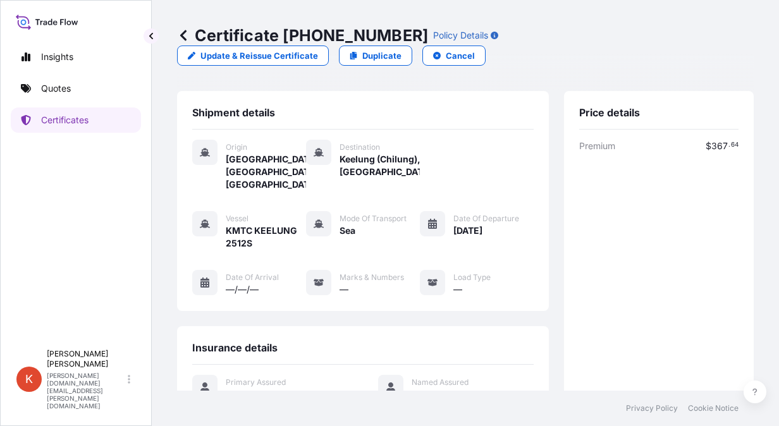
scroll to position [249, 0]
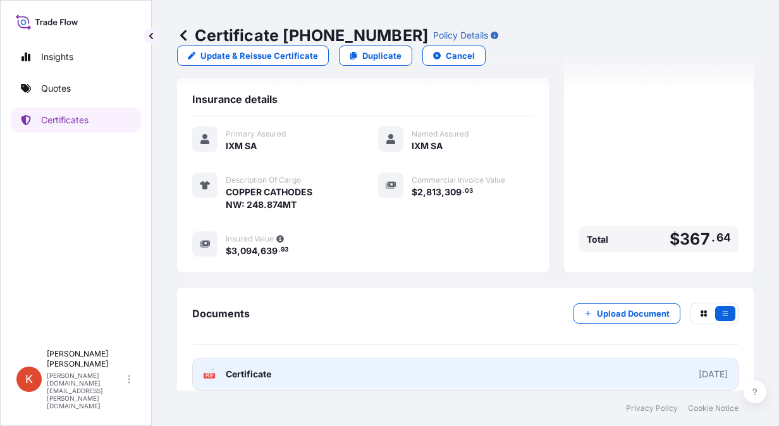
click at [270, 368] on span "Certificate" at bounding box center [249, 374] width 46 height 13
